Goal: Task Accomplishment & Management: Use online tool/utility

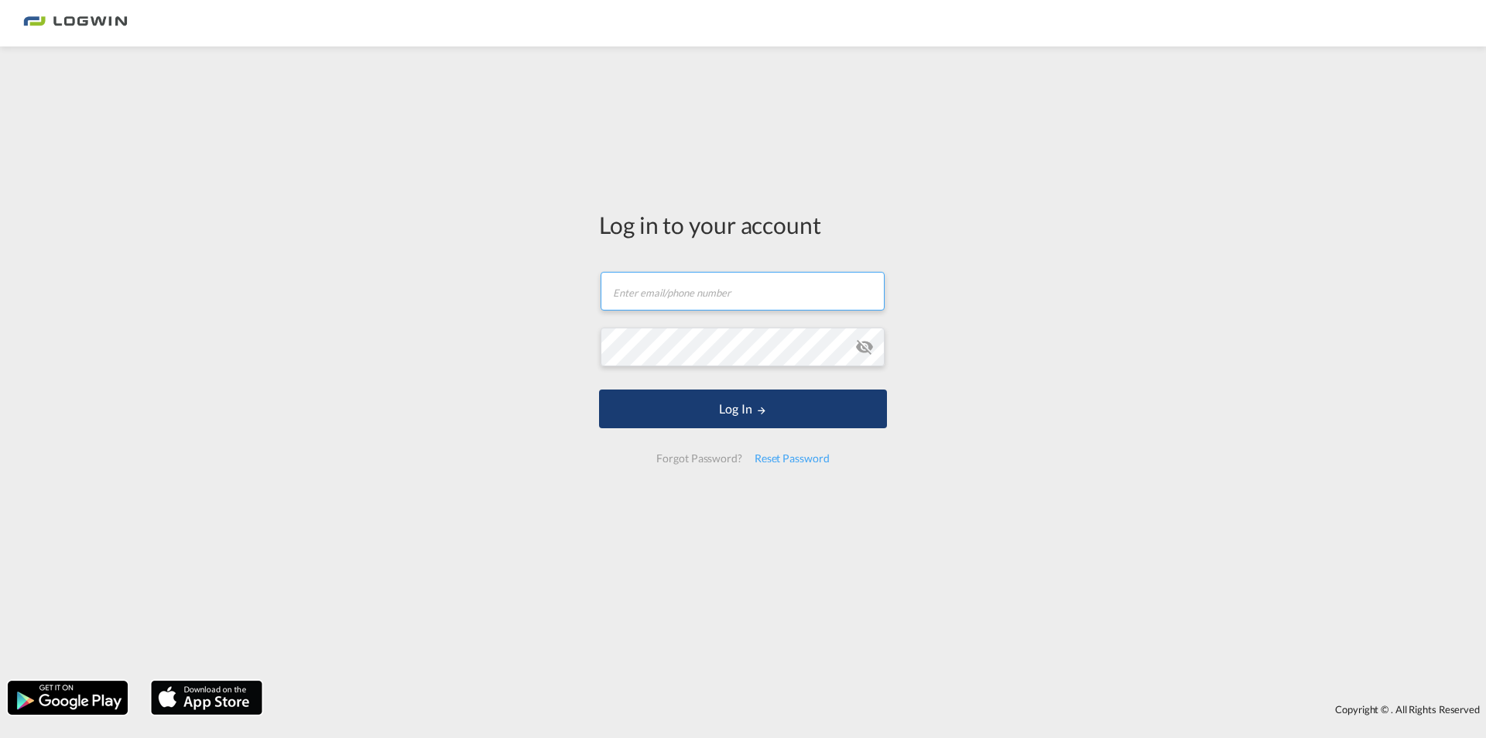
type input "[PERSON_NAME][EMAIL_ADDRESS][DOMAIN_NAME]"
click at [748, 398] on button "Log In" at bounding box center [743, 408] width 288 height 39
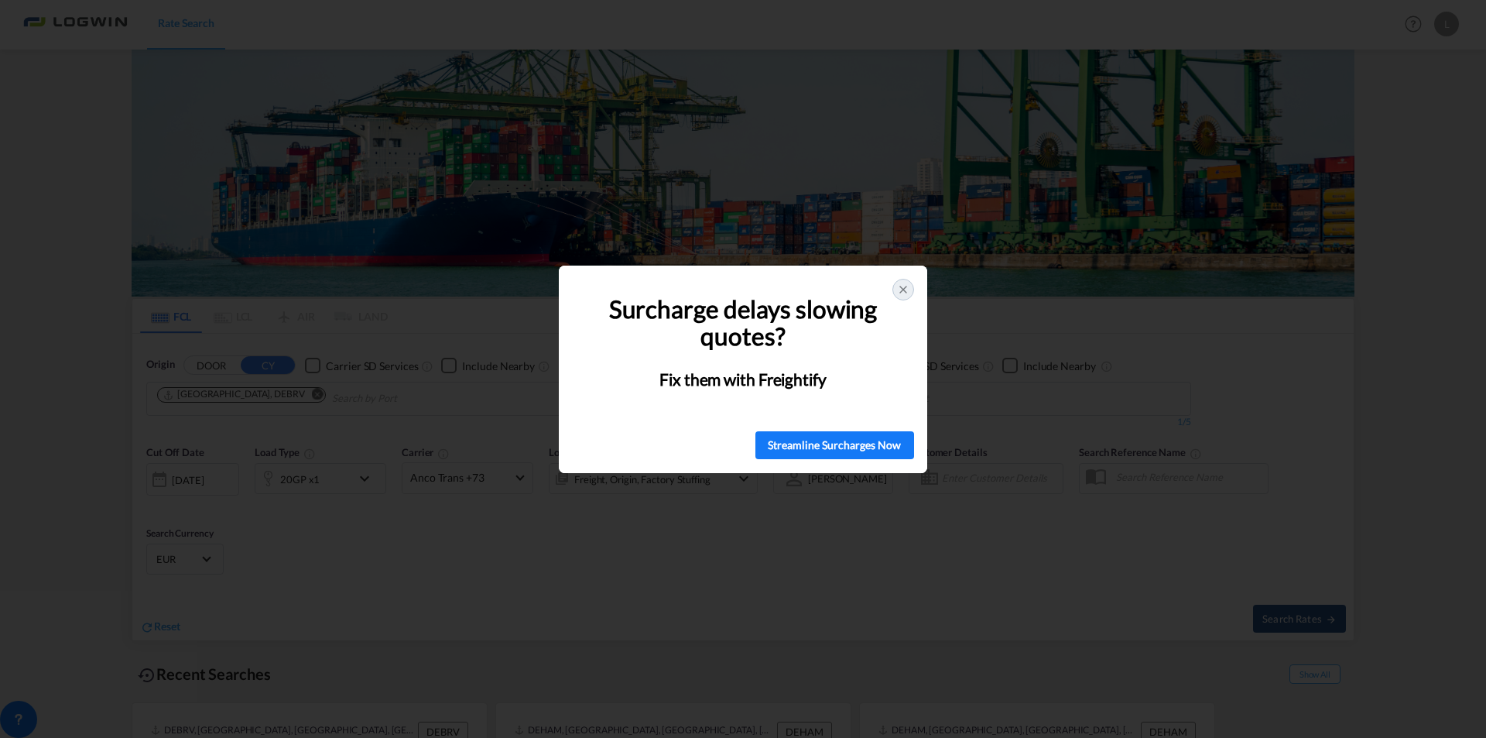
click at [901, 286] on icon at bounding box center [903, 289] width 12 height 12
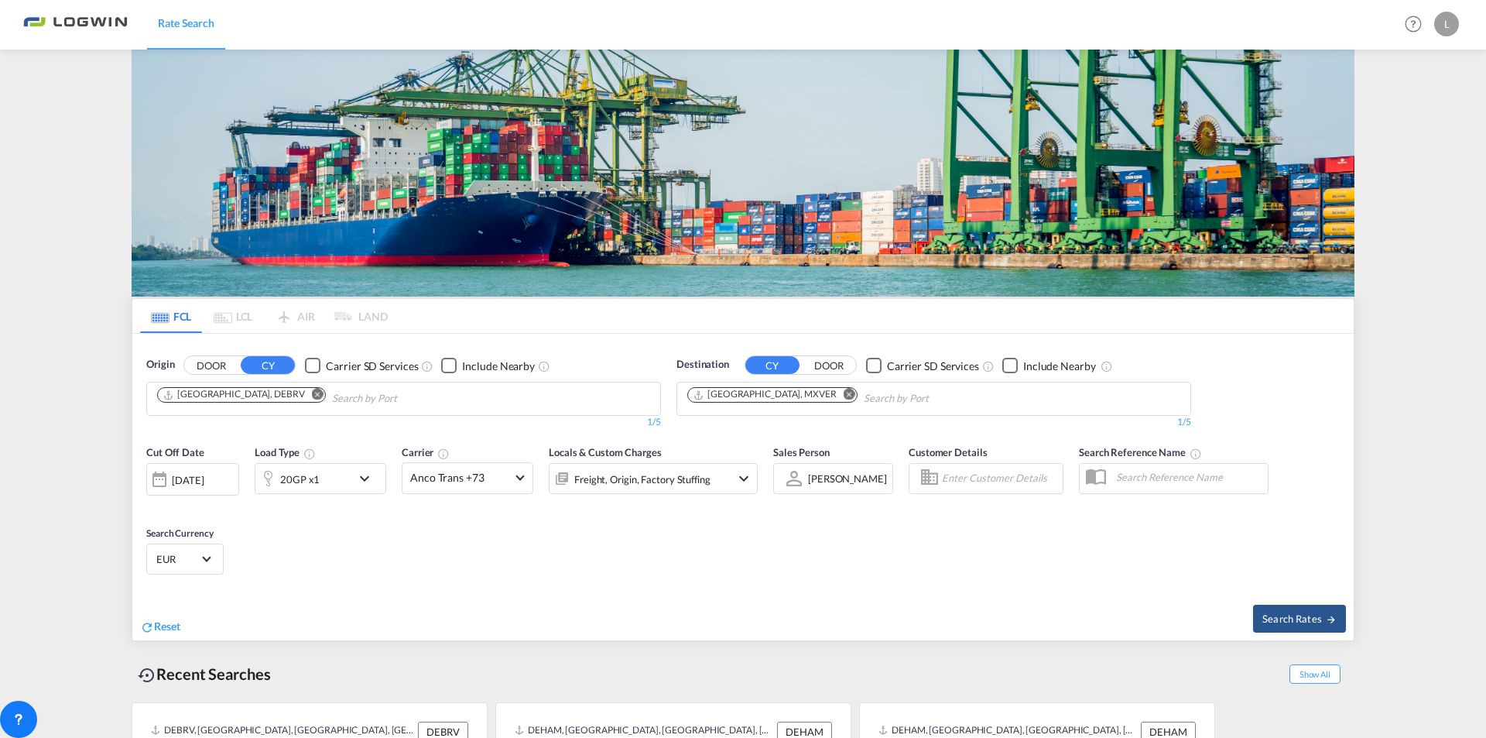
click at [312, 389] on md-icon "Remove" at bounding box center [318, 395] width 12 height 12
click at [262, 391] on body "Rate Search Rate Search Help Resources Product Release L My Profile Logout FCL …" at bounding box center [743, 369] width 1486 height 738
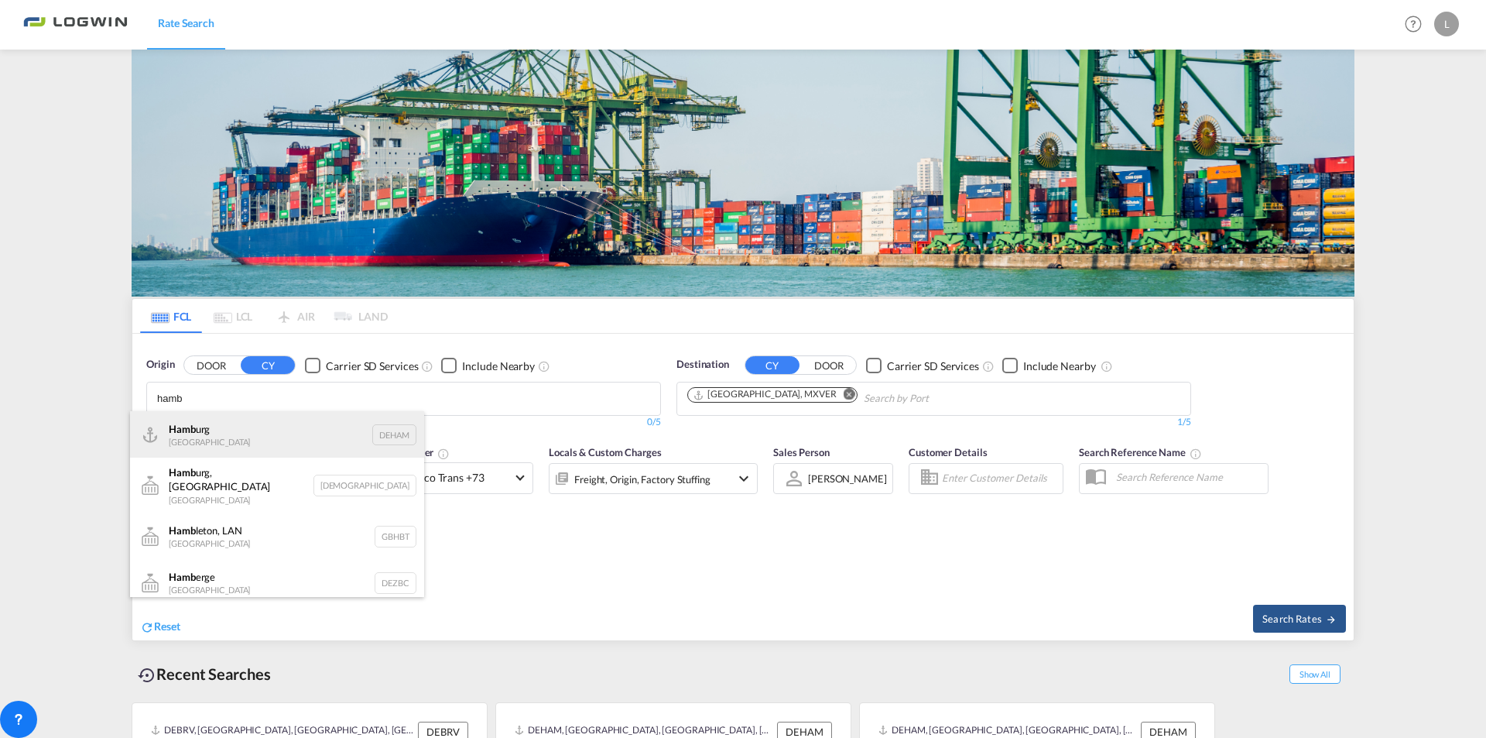
type input "hamb"
click at [218, 426] on div "Hamb urg [GEOGRAPHIC_DATA] DEHAM" at bounding box center [277, 434] width 294 height 46
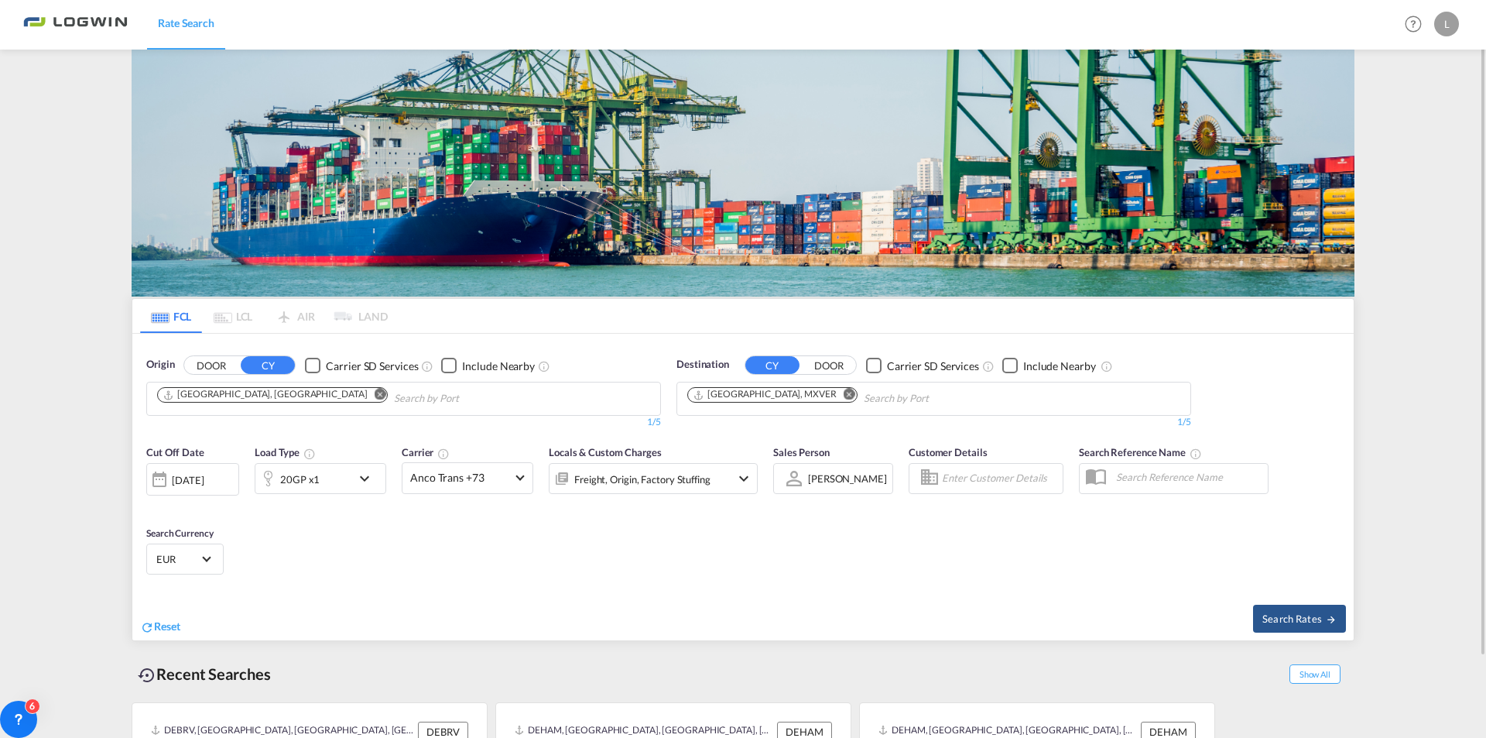
click at [844, 393] on md-icon "Remove" at bounding box center [850, 395] width 12 height 12
click at [734, 395] on body "Rate Search Rate Search Help Resources Product Release L My Profile Logout FCL …" at bounding box center [743, 369] width 1486 height 738
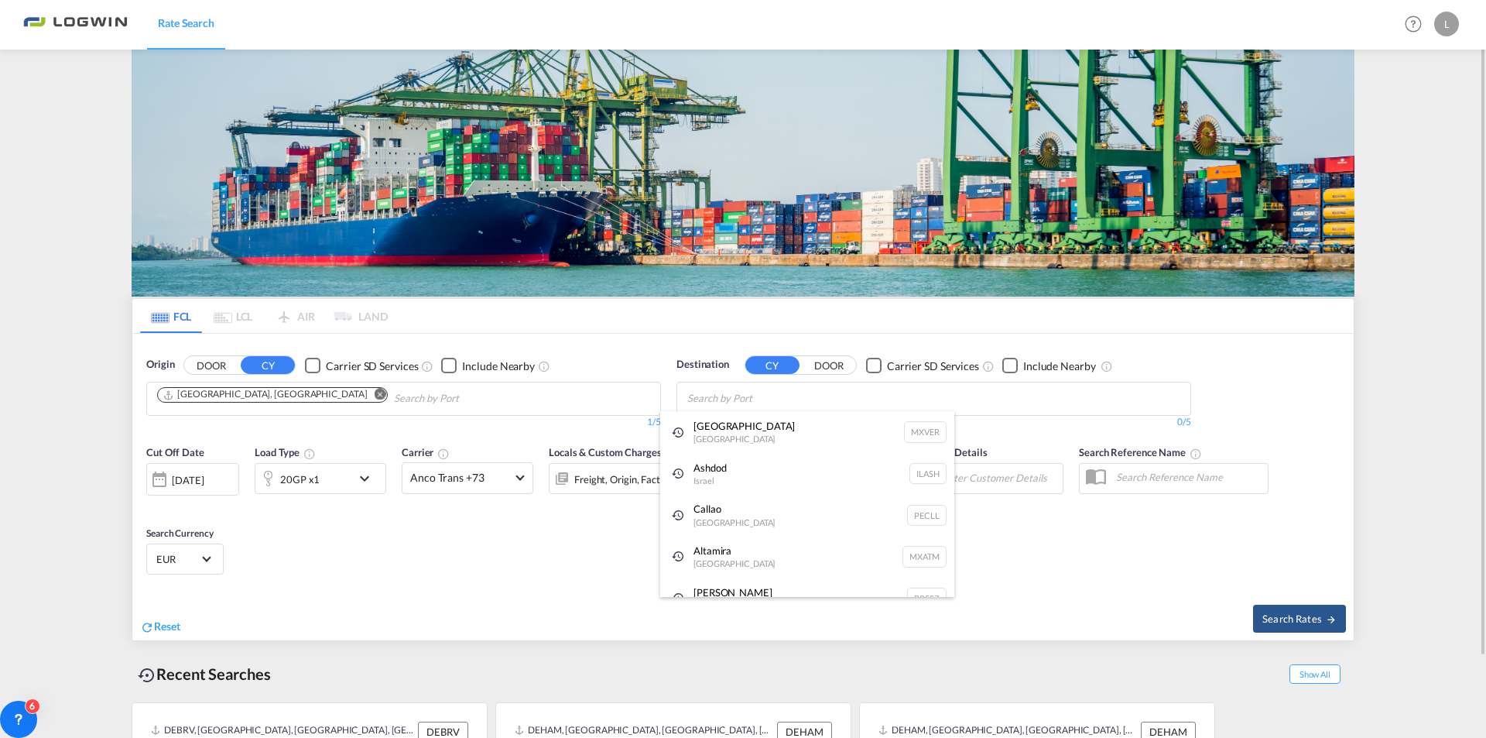
drag, startPoint x: 737, startPoint y: 467, endPoint x: 705, endPoint y: 469, distance: 31.8
click at [736, 468] on div "Ashdod [GEOGRAPHIC_DATA] [GEOGRAPHIC_DATA]" at bounding box center [807, 474] width 294 height 42
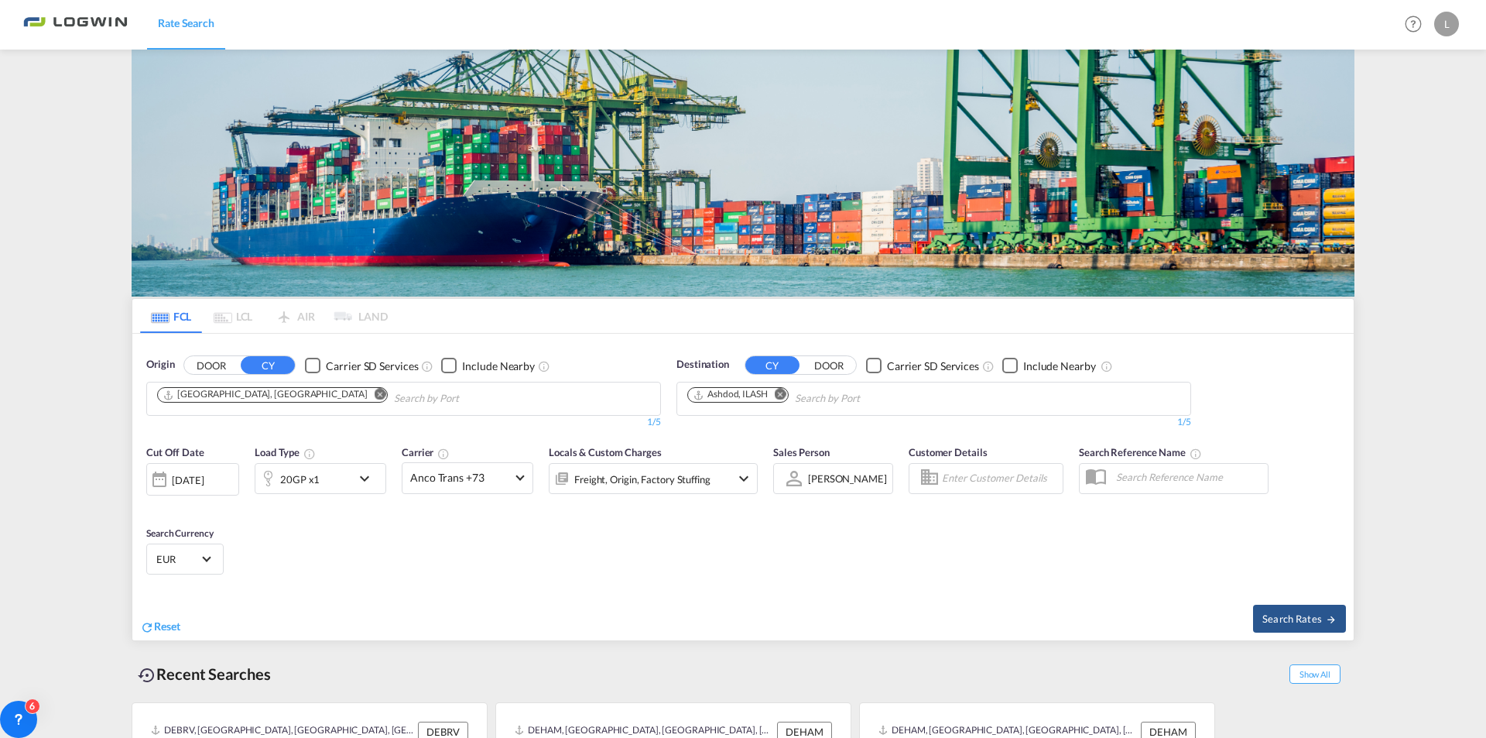
click at [361, 473] on md-icon "icon-chevron-down" at bounding box center [368, 478] width 26 height 19
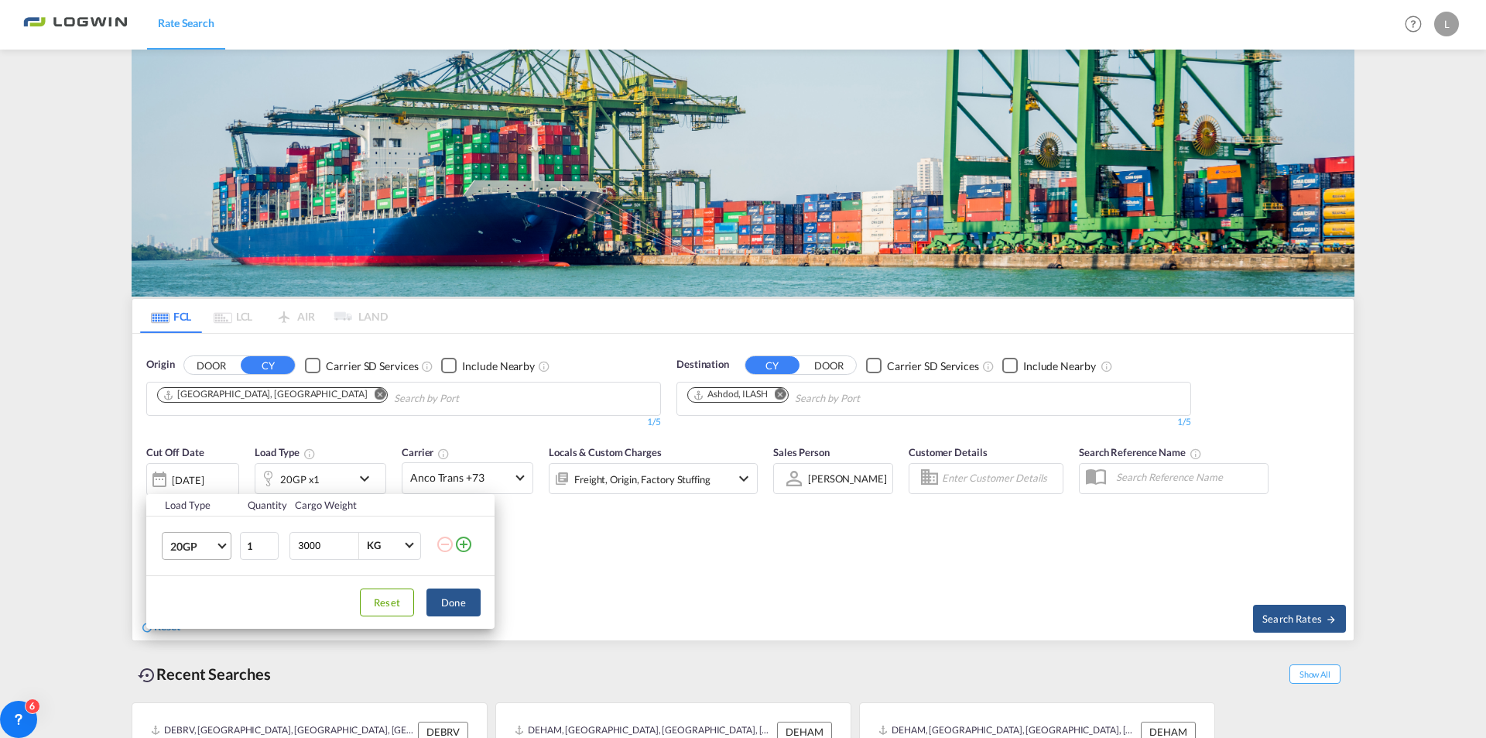
click at [200, 545] on span "20GP" at bounding box center [192, 546] width 45 height 15
click at [233, 612] on md-option "40HC" at bounding box center [210, 619] width 105 height 37
click at [450, 596] on button "Done" at bounding box center [453, 602] width 54 height 28
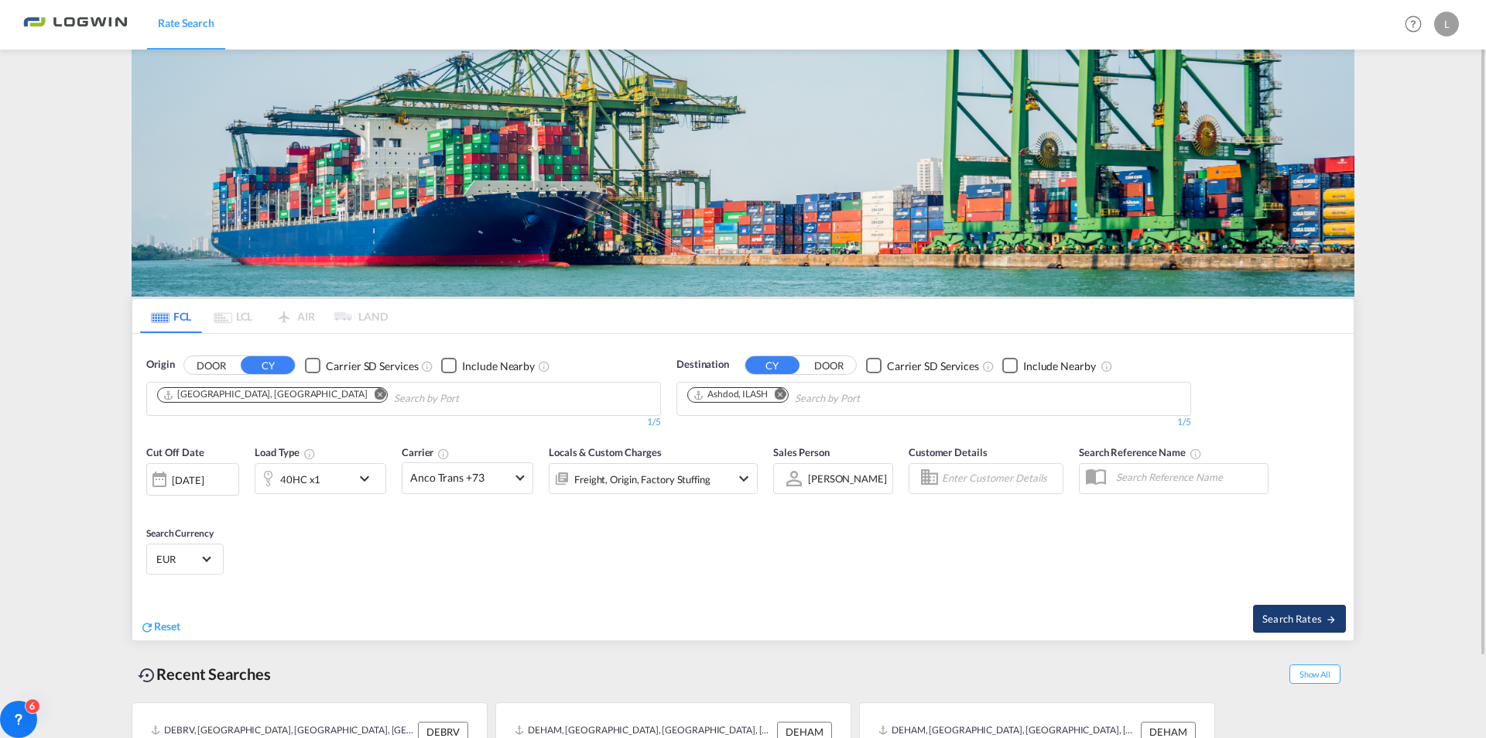
click at [1286, 624] on span "Search Rates" at bounding box center [1299, 618] width 74 height 12
type input "DEHAM to ILASH / [DATE]"
